Goal: Information Seeking & Learning: Learn about a topic

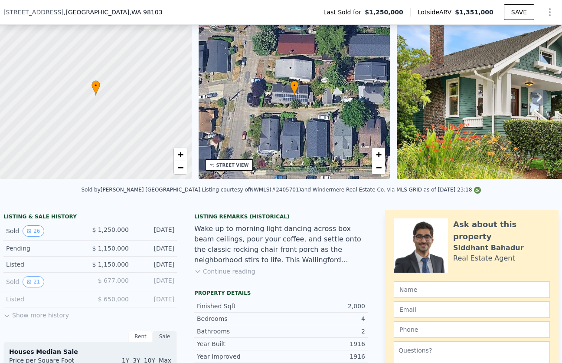
scroll to position [42, 0]
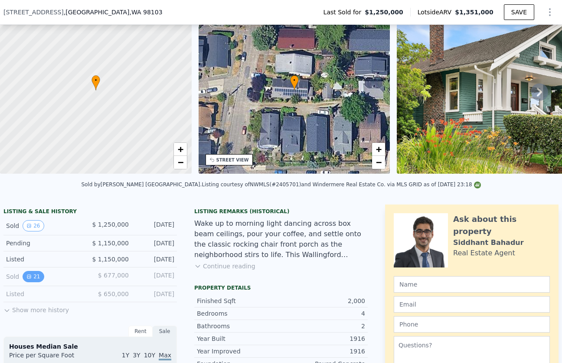
click at [35, 272] on button "21" at bounding box center [33, 276] width 21 height 11
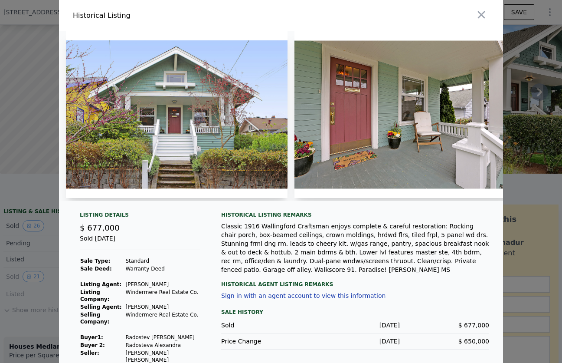
click at [185, 163] on img at bounding box center [177, 114] width 222 height 167
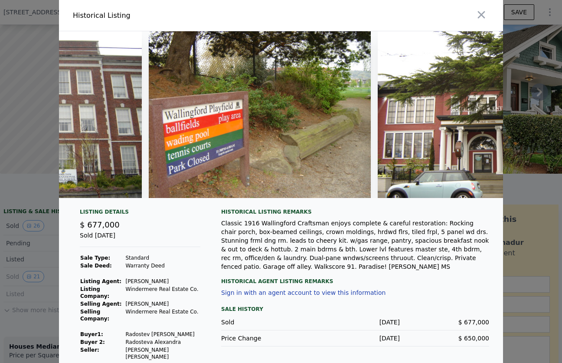
scroll to position [0, 4376]
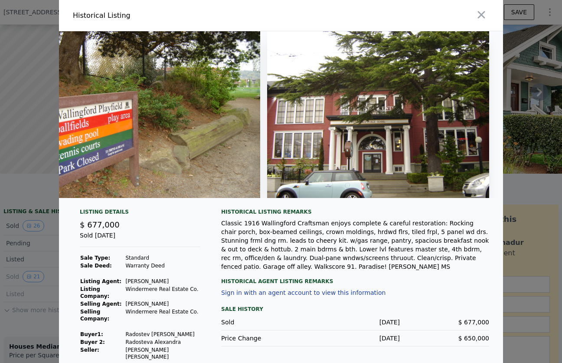
click at [41, 124] on div at bounding box center [281, 181] width 562 height 363
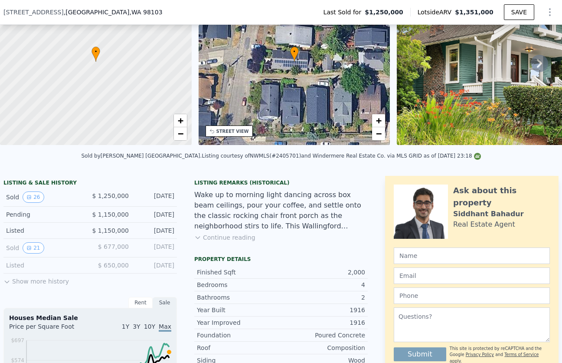
scroll to position [71, 0]
click at [39, 279] on button "Show more history" at bounding box center [36, 279] width 66 height 12
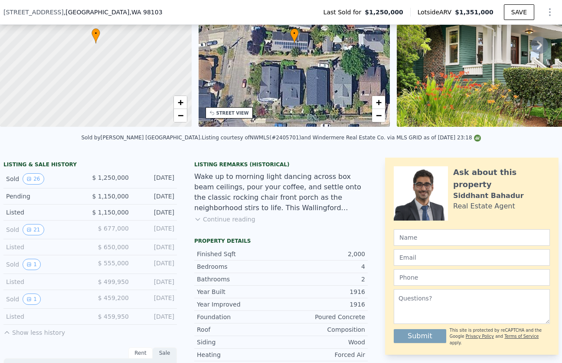
scroll to position [96, 0]
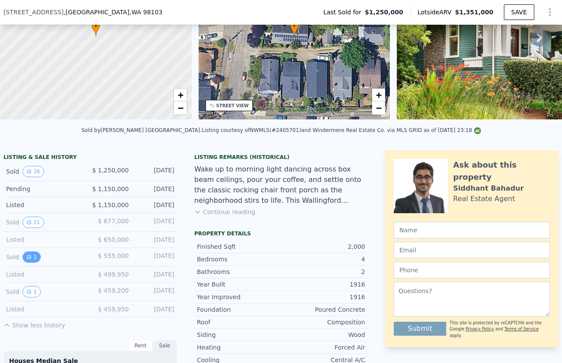
click at [33, 256] on button "1" at bounding box center [32, 256] width 18 height 11
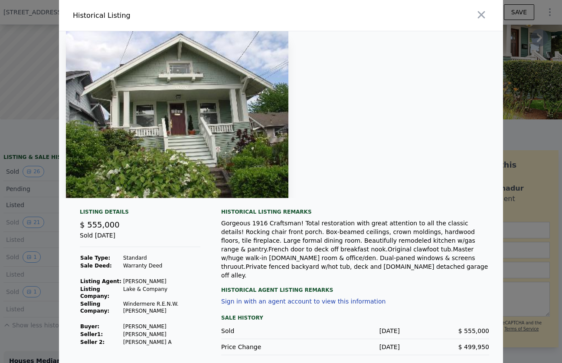
click at [229, 169] on img at bounding box center [177, 114] width 223 height 167
click at [277, 242] on div "Gorgeous 1916 Craftsman! Total restoration with great attention to all the clas…" at bounding box center [355, 249] width 268 height 61
click at [28, 225] on div at bounding box center [281, 181] width 562 height 363
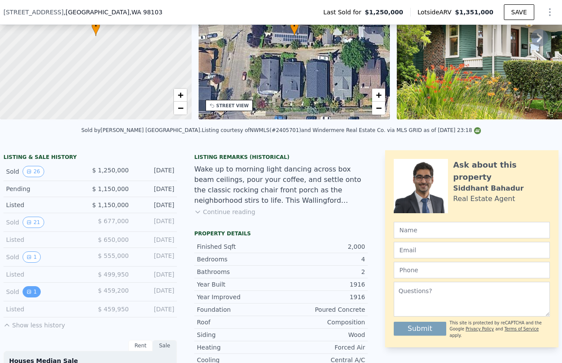
click at [30, 294] on button "1" at bounding box center [32, 291] width 18 height 11
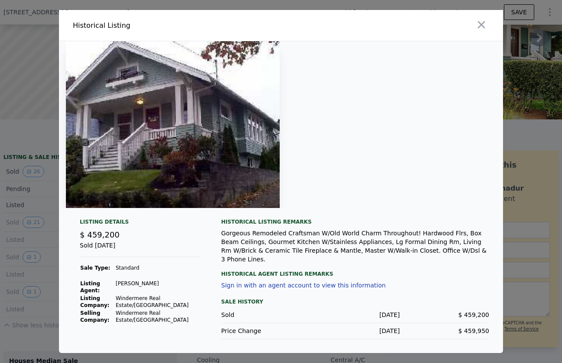
click at [33, 274] on div at bounding box center [281, 181] width 562 height 363
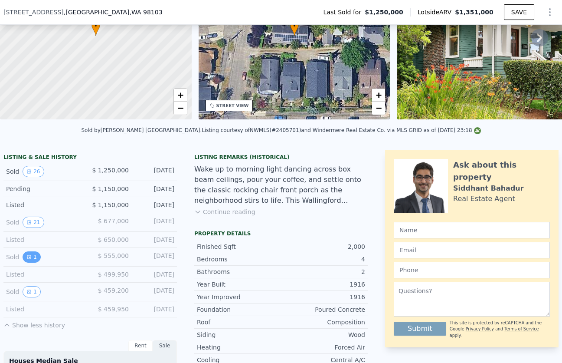
click at [33, 258] on button "1" at bounding box center [32, 256] width 18 height 11
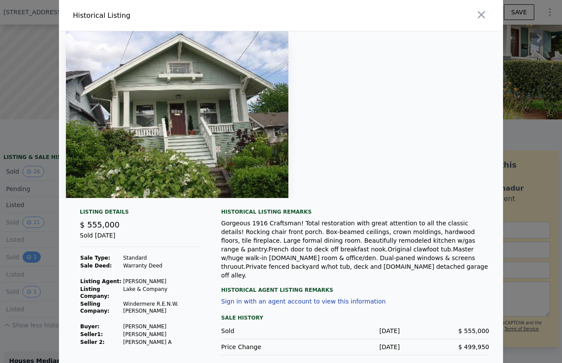
click at [33, 258] on div at bounding box center [281, 181] width 562 height 363
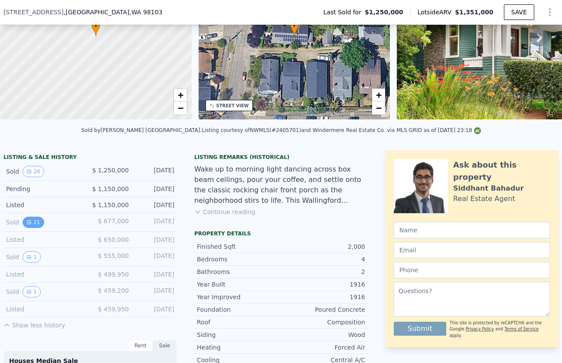
click at [33, 226] on button "21" at bounding box center [33, 222] width 21 height 11
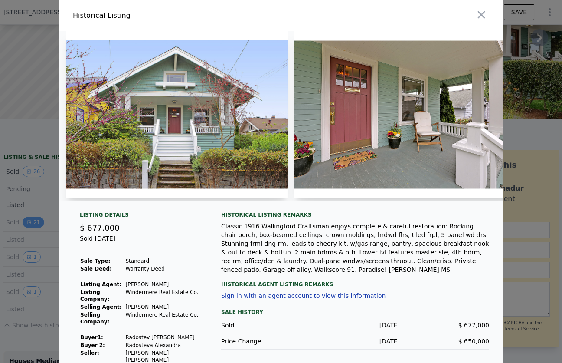
click at [33, 226] on div at bounding box center [281, 181] width 562 height 363
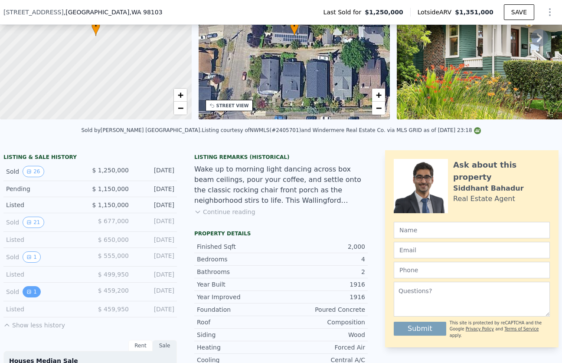
click at [33, 288] on button "1" at bounding box center [32, 291] width 18 height 11
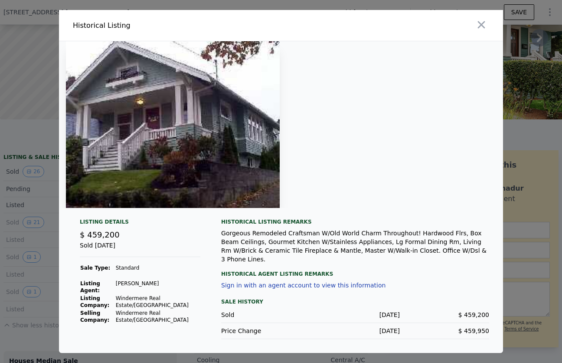
click at [332, 250] on div "Gorgeous Remodeled Craftsman W/Old World Charm Throughout! Hardwood Flrs, Box B…" at bounding box center [355, 246] width 268 height 35
click at [43, 257] on div at bounding box center [281, 181] width 562 height 363
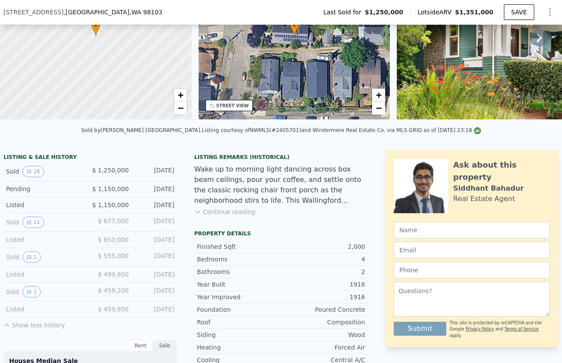
click at [250, 211] on button "Continue reading" at bounding box center [224, 211] width 61 height 9
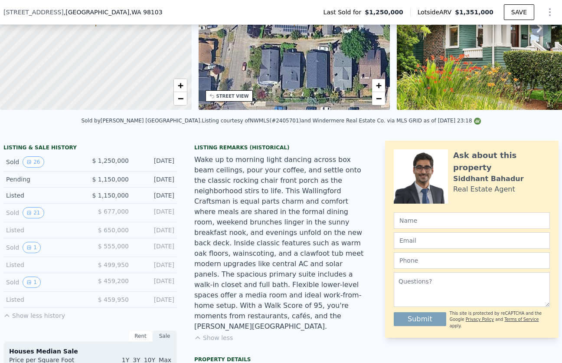
scroll to position [110, 0]
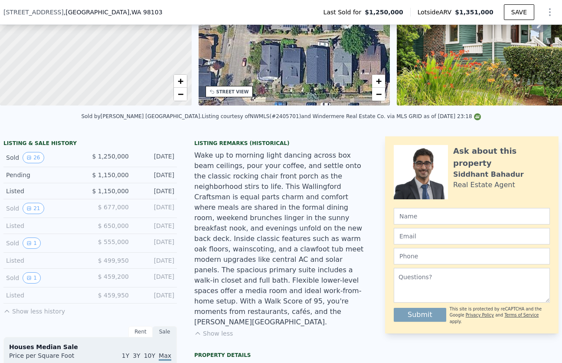
click at [120, 297] on span "$ 459,950" at bounding box center [113, 295] width 31 height 7
click at [116, 281] on div "$ 459,200" at bounding box center [109, 277] width 39 height 11
click at [37, 279] on button "1" at bounding box center [32, 277] width 18 height 11
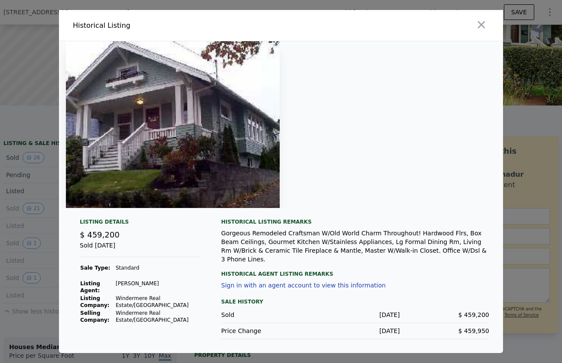
click at [66, 262] on div "Listing Details $ 459,200 Sold [DATE] Sale Type: Standard Listing Agent: [PERSO…" at bounding box center [281, 285] width 444 height 135
click at [51, 242] on div at bounding box center [281, 181] width 562 height 363
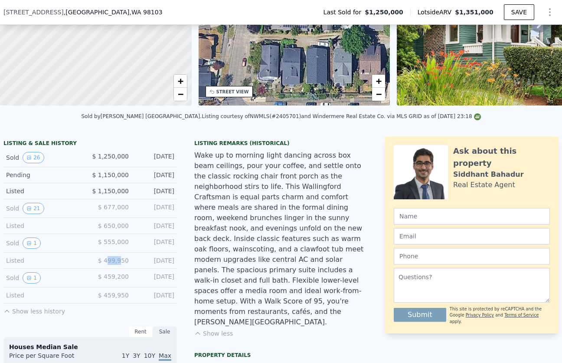
drag, startPoint x: 108, startPoint y: 258, endPoint x: 123, endPoint y: 259, distance: 14.8
click at [123, 259] on span "$ 499,950" at bounding box center [113, 260] width 31 height 7
drag, startPoint x: 108, startPoint y: 241, endPoint x: 122, endPoint y: 242, distance: 13.5
click at [122, 242] on span "$ 555,000" at bounding box center [113, 241] width 31 height 7
click at [118, 248] on div "$ 555,000" at bounding box center [109, 242] width 39 height 11
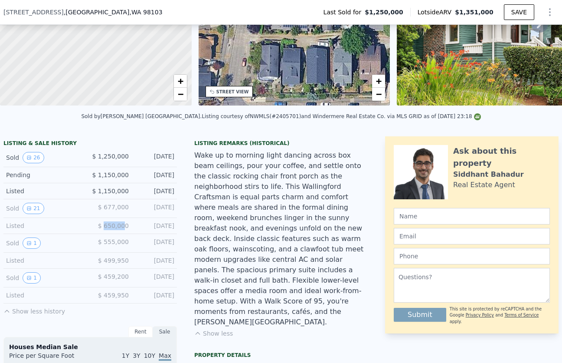
drag, startPoint x: 105, startPoint y: 226, endPoint x: 126, endPoint y: 228, distance: 20.9
click at [126, 228] on span "$ 650,000" at bounding box center [113, 225] width 31 height 7
click at [128, 233] on div "Listed $ 650,000 [DATE]" at bounding box center [90, 226] width 174 height 16
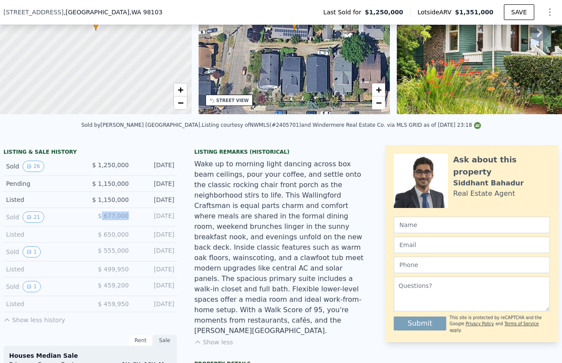
drag, startPoint x: 105, startPoint y: 216, endPoint x: 128, endPoint y: 217, distance: 23.9
click at [128, 217] on span "$ 677,000" at bounding box center [113, 215] width 31 height 7
click at [134, 229] on div "Listed $ 650,000 [DATE]" at bounding box center [90, 235] width 174 height 16
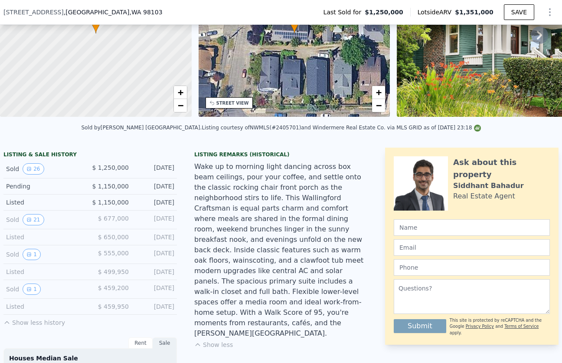
scroll to position [98, 0]
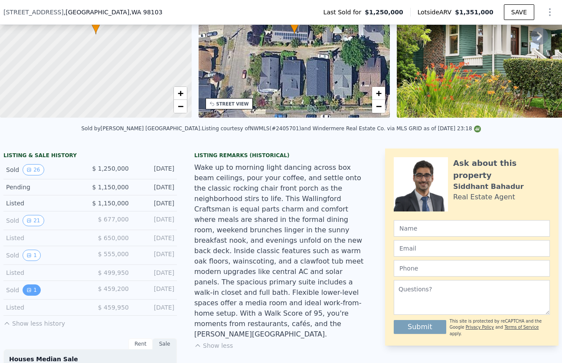
click at [34, 289] on button "1" at bounding box center [32, 289] width 18 height 11
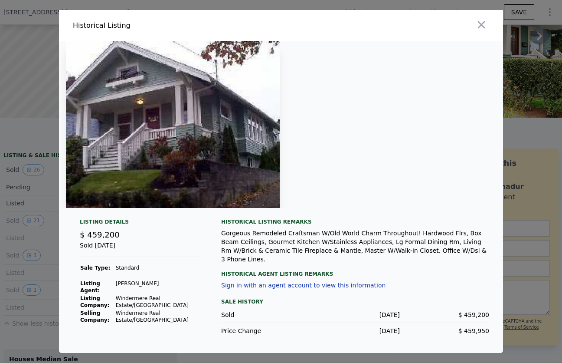
click at [28, 287] on div at bounding box center [281, 181] width 562 height 363
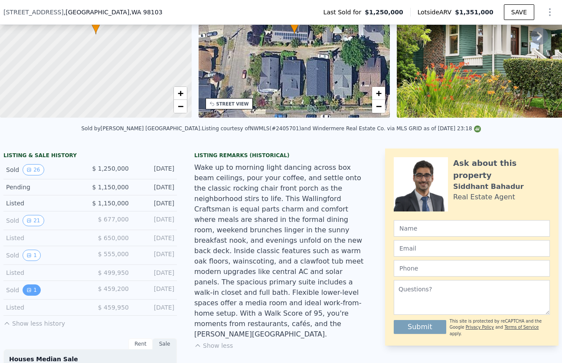
click at [30, 288] on icon "View historical data" at bounding box center [28, 289] width 3 height 3
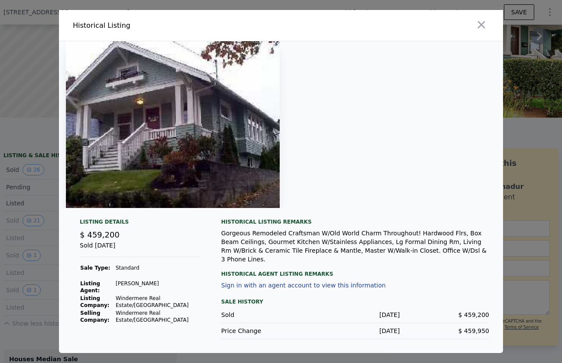
click at [51, 244] on div at bounding box center [281, 181] width 562 height 363
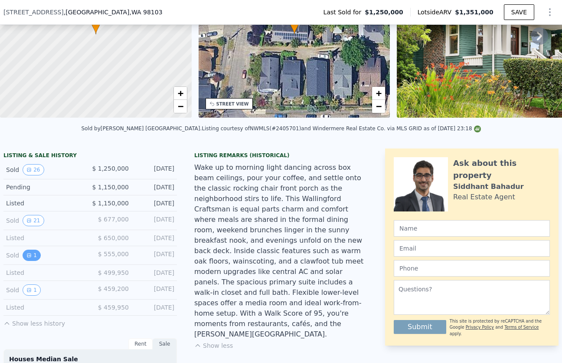
click at [32, 257] on button "1" at bounding box center [32, 255] width 18 height 11
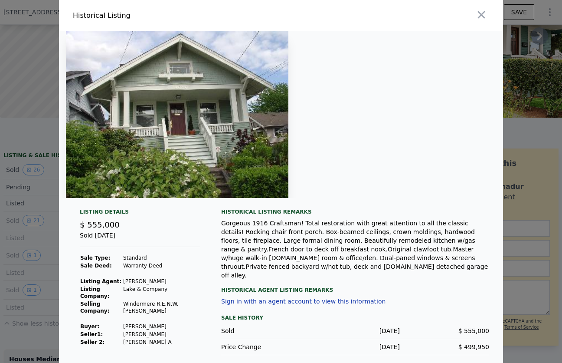
click at [24, 265] on div at bounding box center [281, 181] width 562 height 363
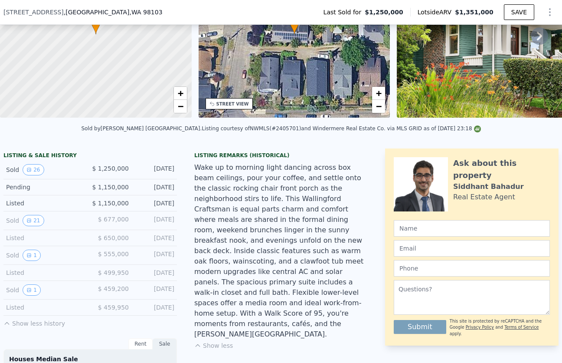
click at [31, 226] on div "Sold 21 $ 677,000 [DATE]" at bounding box center [90, 220] width 174 height 19
click at [31, 223] on button "21" at bounding box center [33, 220] width 21 height 11
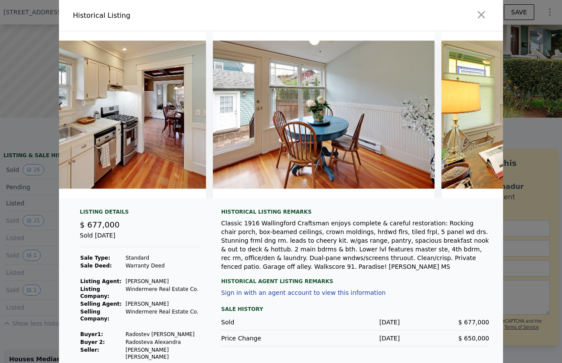
scroll to position [0, 1906]
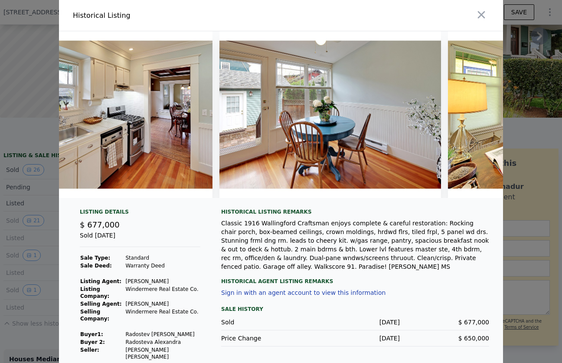
click at [31, 209] on div at bounding box center [281, 181] width 562 height 363
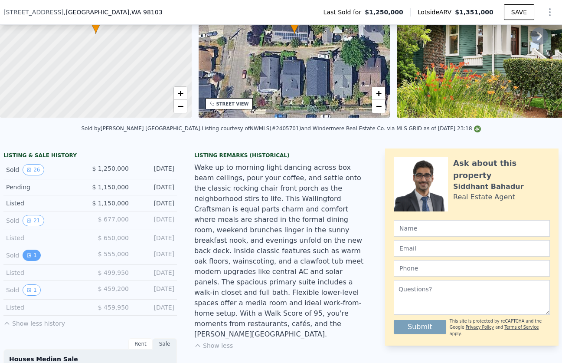
click at [30, 253] on icon "View historical data" at bounding box center [28, 254] width 3 height 3
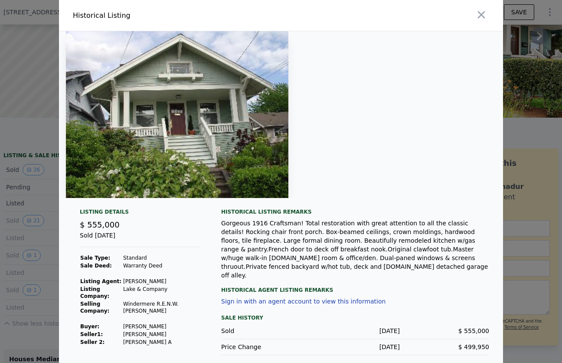
click at [30, 240] on div at bounding box center [281, 181] width 562 height 363
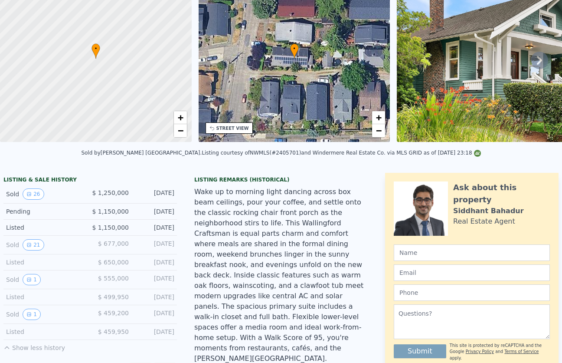
scroll to position [0, 0]
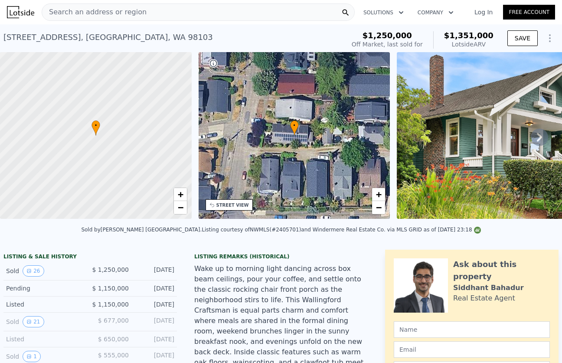
click at [86, 14] on span "Search an address or region" at bounding box center [94, 12] width 105 height 10
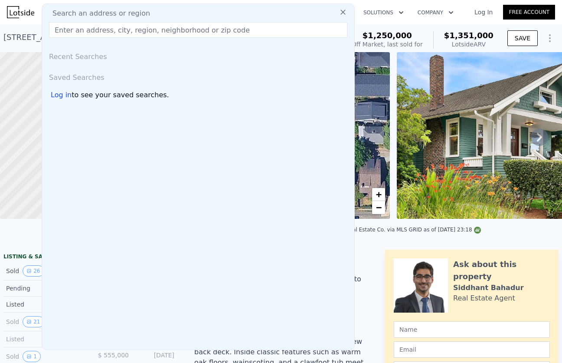
type input "[STREET_ADDRESS]"
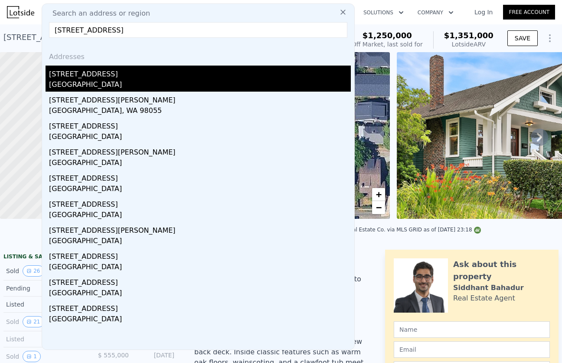
click at [78, 80] on div "[GEOGRAPHIC_DATA]" at bounding box center [200, 85] width 302 height 12
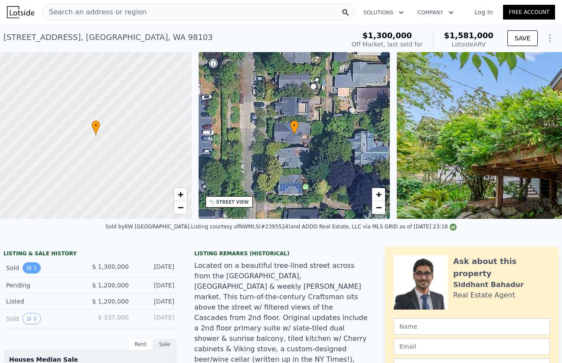
click at [36, 263] on button "1" at bounding box center [32, 267] width 18 height 11
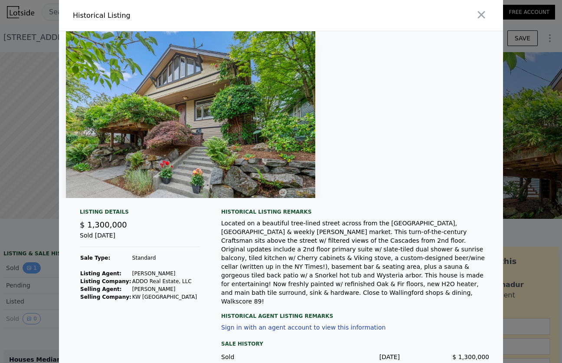
click at [36, 263] on div at bounding box center [281, 181] width 562 height 363
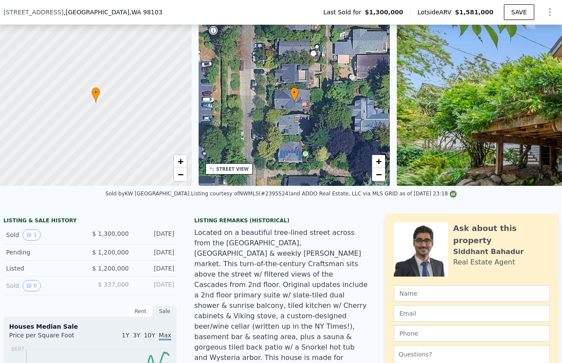
scroll to position [45, 0]
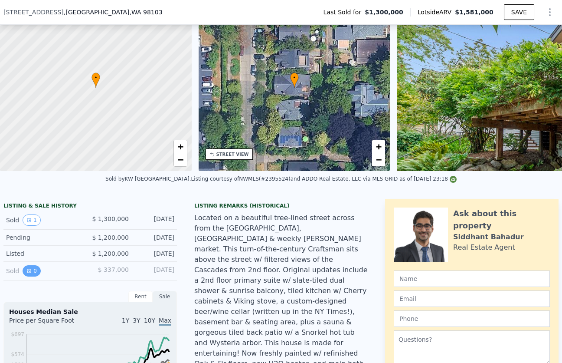
click at [37, 275] on button "0" at bounding box center [32, 270] width 18 height 11
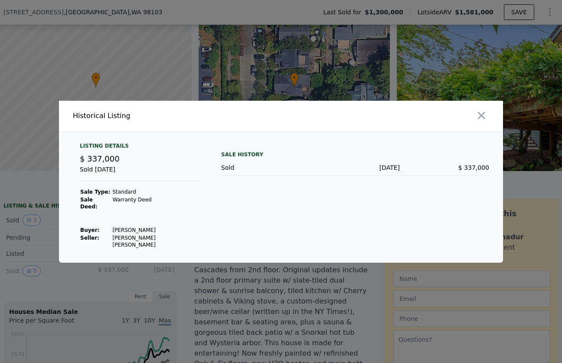
click at [33, 253] on div at bounding box center [281, 181] width 562 height 363
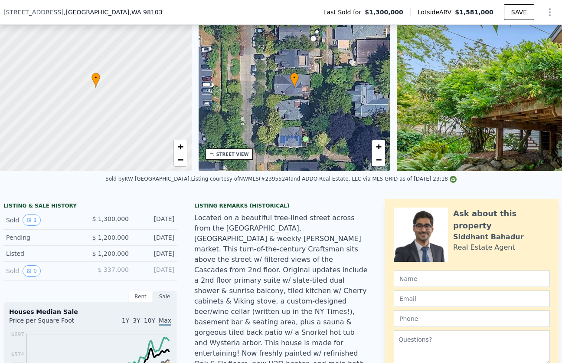
type input "1.5"
type input "3.25"
type input "1620"
type input "2620"
type input "2408"
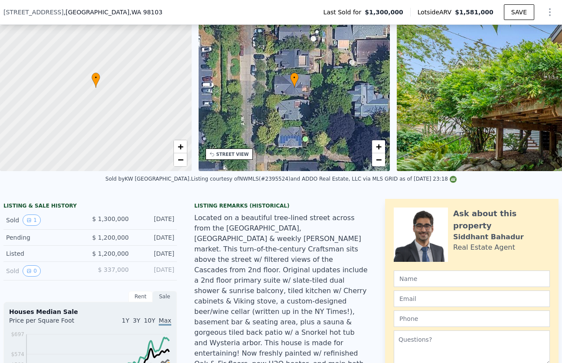
type input "5385"
type input "$ 1,351,000"
type input "-$ 104,516"
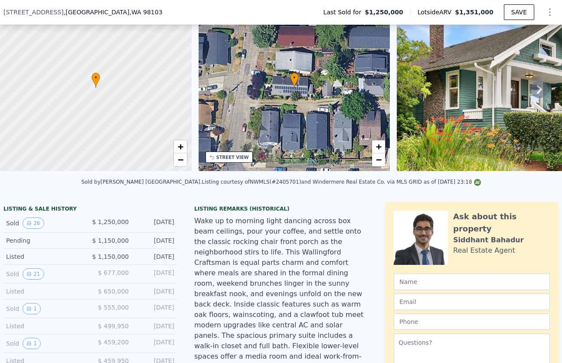
click at [133, 275] on div "Sold 21 $ 677,000 [DATE]" at bounding box center [90, 274] width 174 height 19
click at [36, 271] on button "21" at bounding box center [33, 273] width 21 height 11
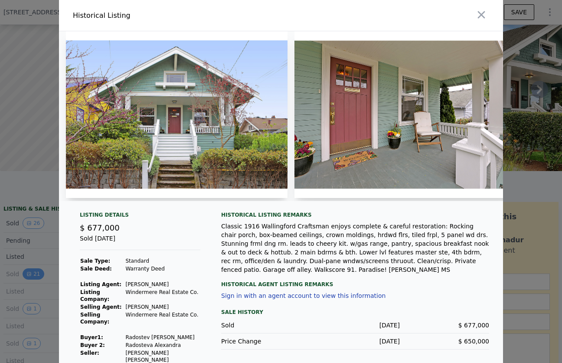
click at [36, 271] on div at bounding box center [281, 181] width 562 height 363
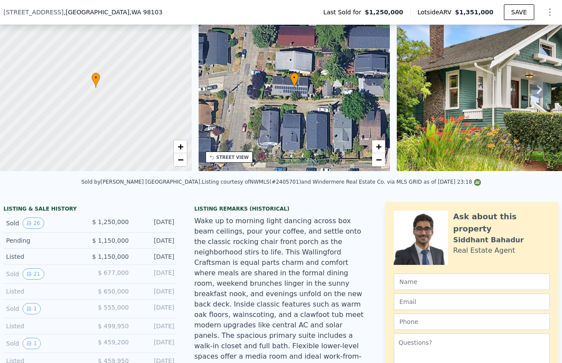
click at [59, 276] on div "Sold 21" at bounding box center [44, 273] width 77 height 11
click at [36, 272] on button "21" at bounding box center [33, 273] width 21 height 11
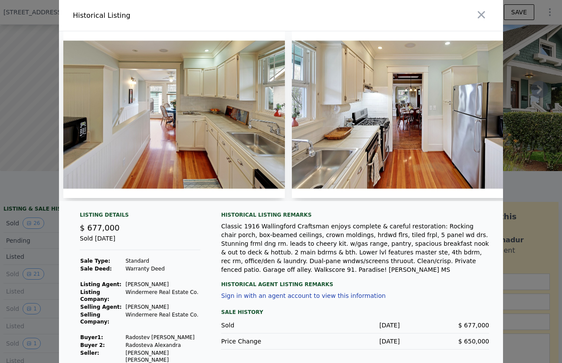
scroll to position [0, 1387]
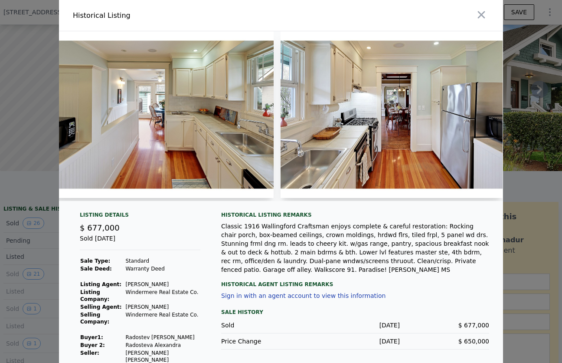
click at [33, 243] on div at bounding box center [281, 181] width 562 height 363
